Goal: Task Accomplishment & Management: Complete application form

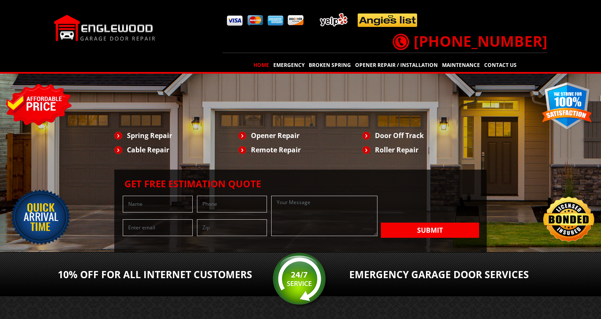
scroll to position [279, 0]
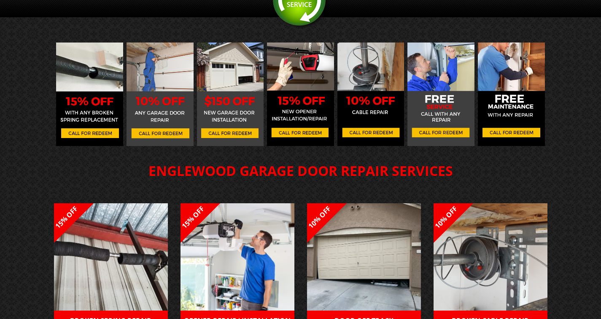
drag, startPoint x: 126, startPoint y: 38, endPoint x: 128, endPoint y: 46, distance: 8.1
type input "[EMAIL_ADDRESS][DOMAIN_NAME]"
type input "[PERSON_NAME]"
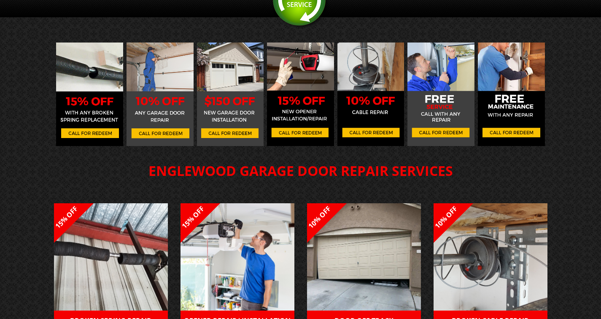
type input "8149805065"
type input "32507"
drag, startPoint x: 99, startPoint y: 87, endPoint x: 99, endPoint y: 110, distance: 23.2
paste textarea "Beloved website owner, I’m [PERSON_NAME] from the [GEOGRAPHIC_DATA], and I’ve b…"
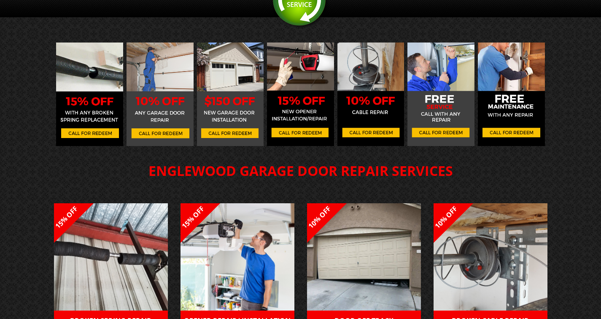
scroll to position [189, 0]
type textarea "Beloved website owner, I’m [PERSON_NAME] from the [GEOGRAPHIC_DATA], and I’ve b…"
